Goal: Information Seeking & Learning: Compare options

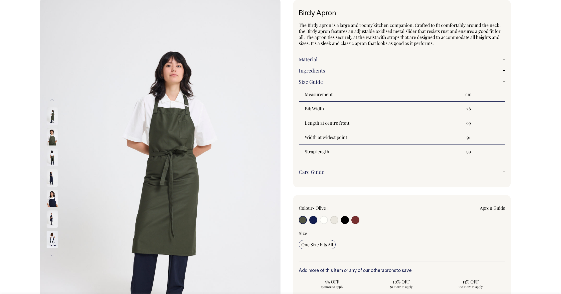
scroll to position [29, 0]
click at [357, 220] on input "radio" at bounding box center [356, 220] width 8 height 8
radio input "true"
select select "Burgundy"
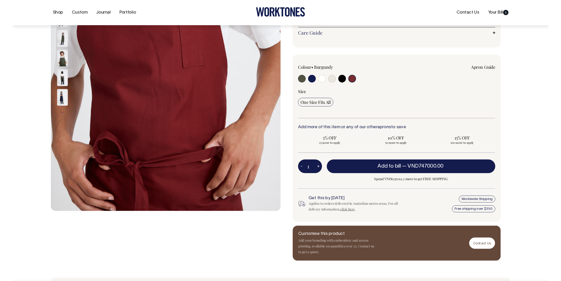
scroll to position [167, 0]
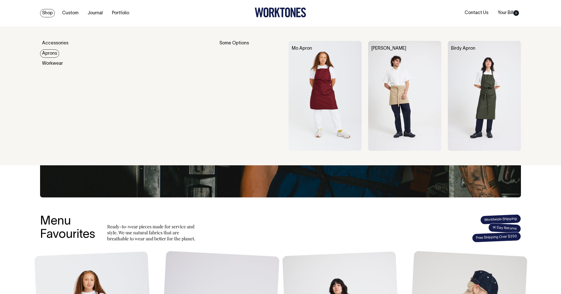
click at [52, 54] on link "Aprons" at bounding box center [49, 53] width 19 height 8
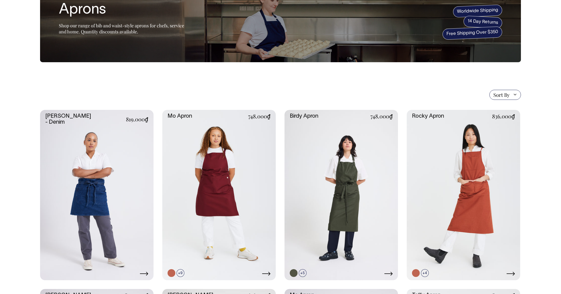
scroll to position [45, 0]
click at [507, 94] on span "Sort By" at bounding box center [502, 94] width 16 height 6
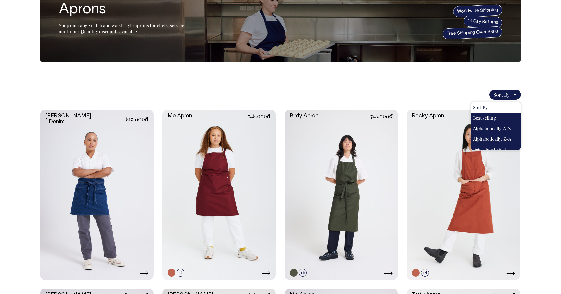
click at [507, 94] on span "Sort By" at bounding box center [502, 94] width 16 height 6
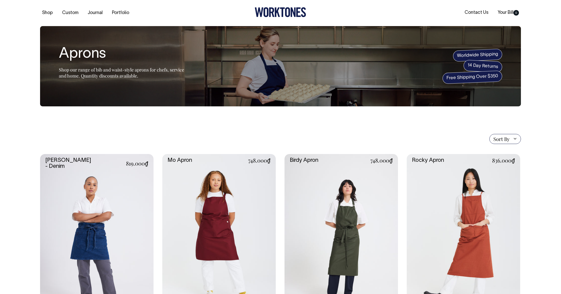
scroll to position [0, 0]
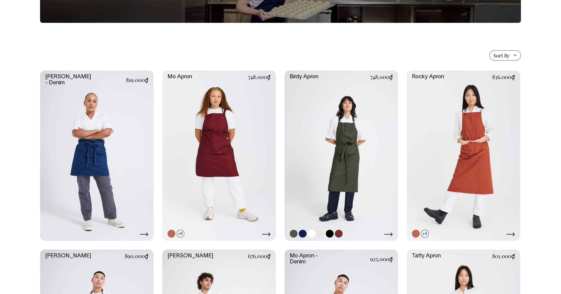
click at [380, 128] on link at bounding box center [342, 155] width 114 height 170
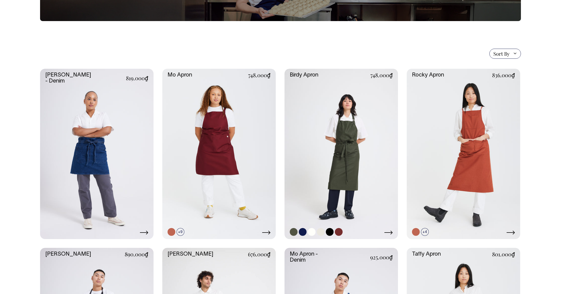
scroll to position [86, 0]
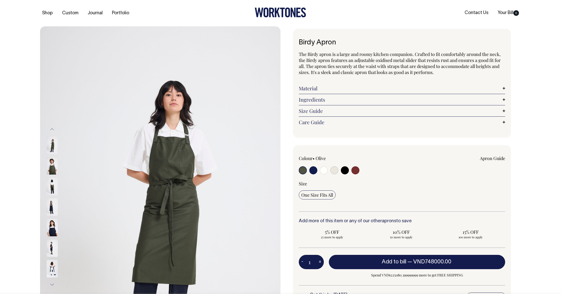
click at [359, 170] on input "radio" at bounding box center [356, 170] width 8 height 8
radio input "true"
select select "Burgundy"
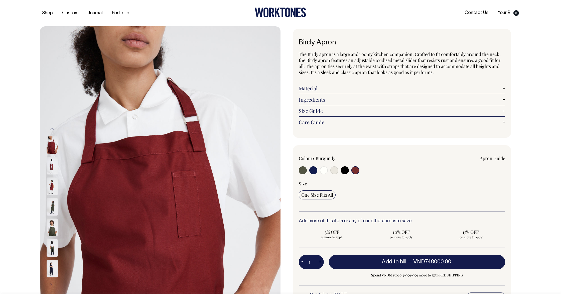
click at [349, 170] on input "radio" at bounding box center [345, 170] width 8 height 8
radio input "true"
select select "Black"
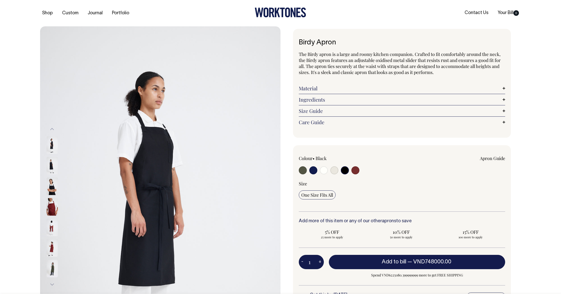
click at [333, 170] on input "radio" at bounding box center [335, 170] width 8 height 8
radio input "true"
select select "Natural"
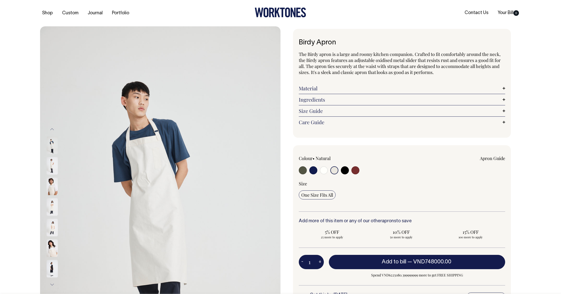
click at [356, 172] on input "radio" at bounding box center [356, 170] width 8 height 8
radio input "true"
select select "Burgundy"
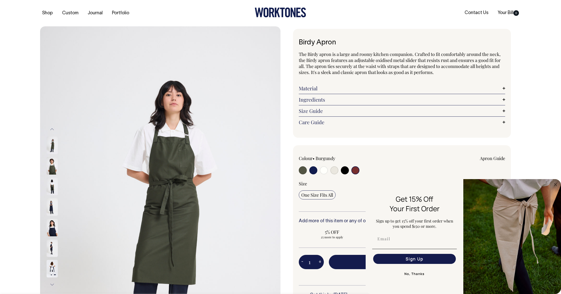
click at [355, 169] on input "radio" at bounding box center [356, 170] width 8 height 8
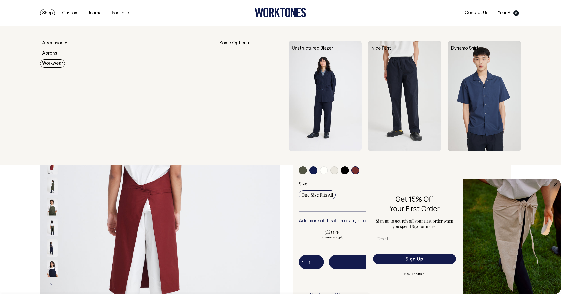
click at [52, 62] on link "Workwear" at bounding box center [52, 63] width 25 height 8
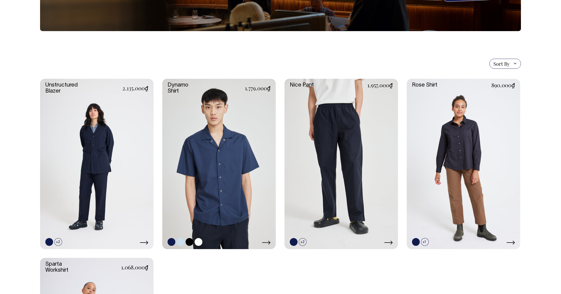
scroll to position [89, 0]
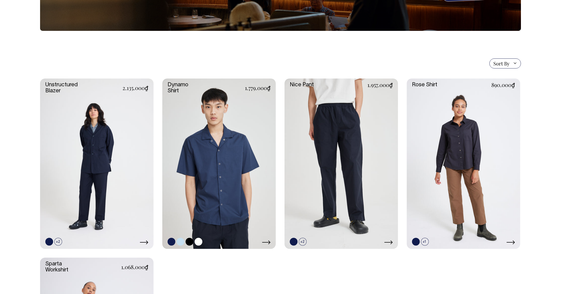
click at [247, 127] on link at bounding box center [219, 163] width 114 height 170
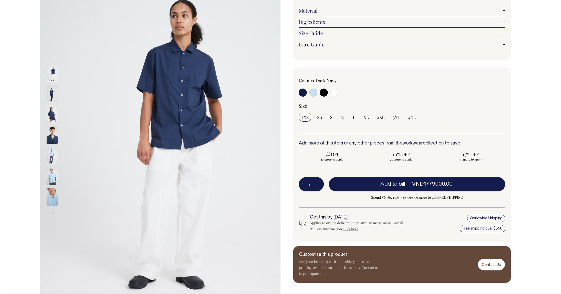
scroll to position [72, 0]
click at [334, 93] on input "radio" at bounding box center [335, 92] width 8 height 8
radio input "true"
select select "Off-White"
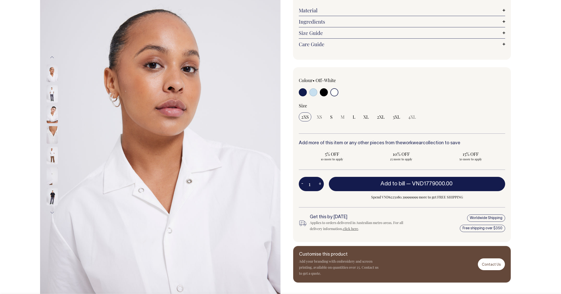
click at [322, 92] on input "radio" at bounding box center [324, 92] width 8 height 8
radio input "true"
select select "Black"
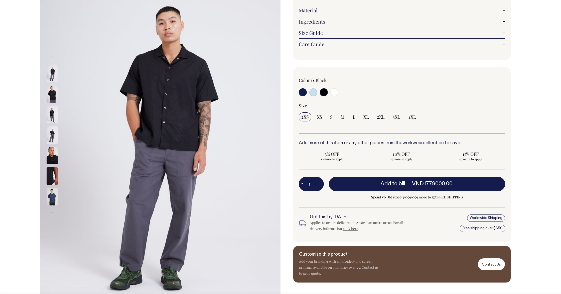
click at [315, 92] on input "radio" at bounding box center [313, 92] width 8 height 8
radio input "true"
select select "True Blue"
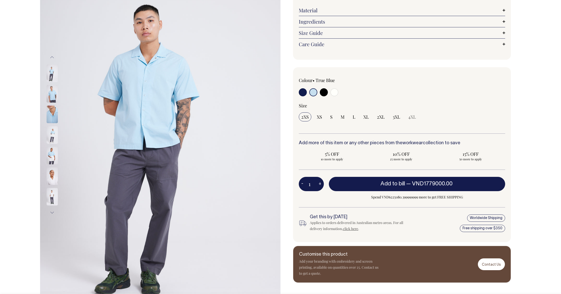
click at [302, 91] on input "radio" at bounding box center [303, 92] width 8 height 8
radio input "true"
select select "Dark Navy"
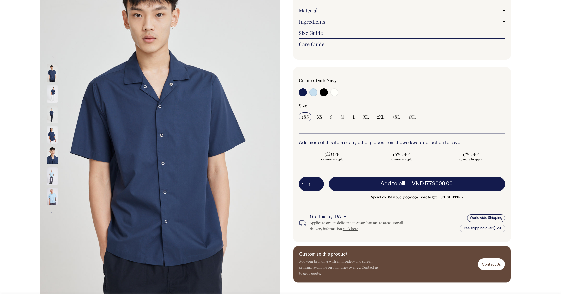
click at [334, 92] on input "radio" at bounding box center [335, 92] width 8 height 8
radio input "true"
select select "Off-White"
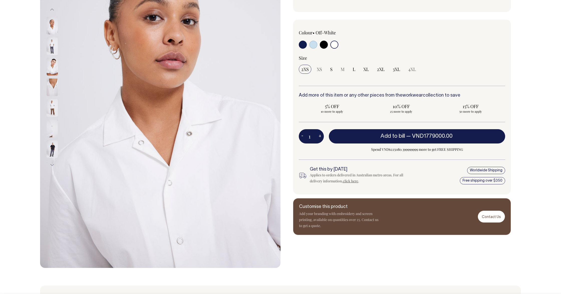
scroll to position [120, 0]
